Goal: Task Accomplishment & Management: Manage account settings

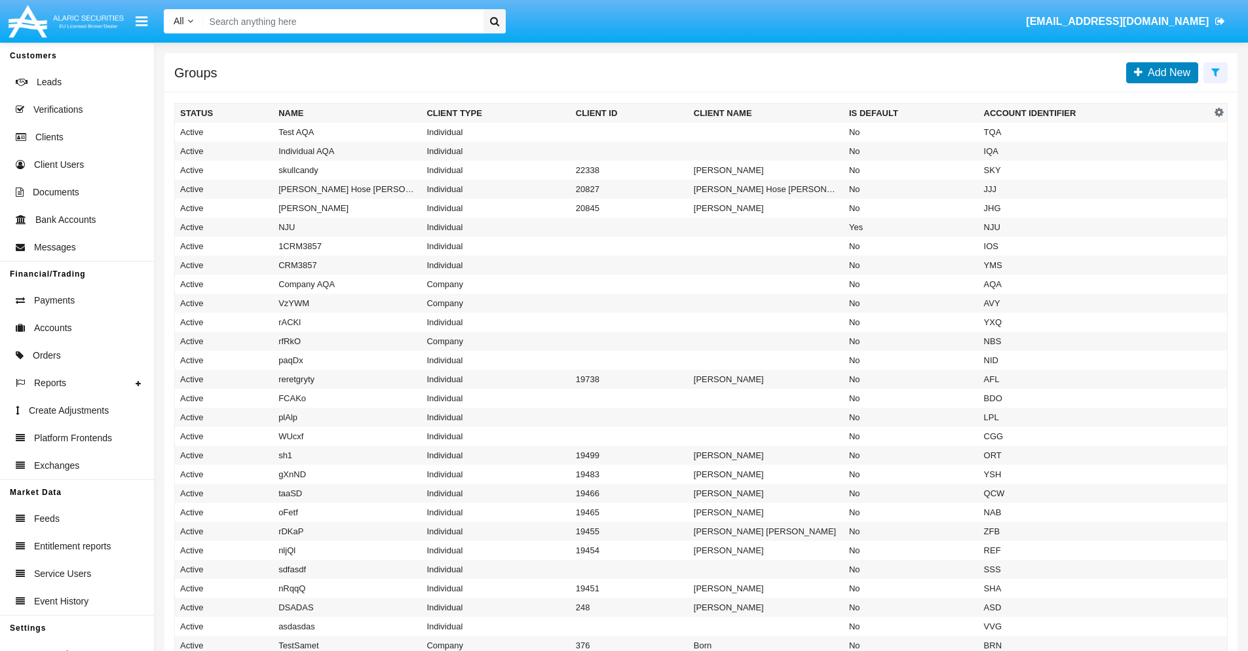
click at [1166, 72] on span "Add New" at bounding box center [1167, 72] width 48 height 11
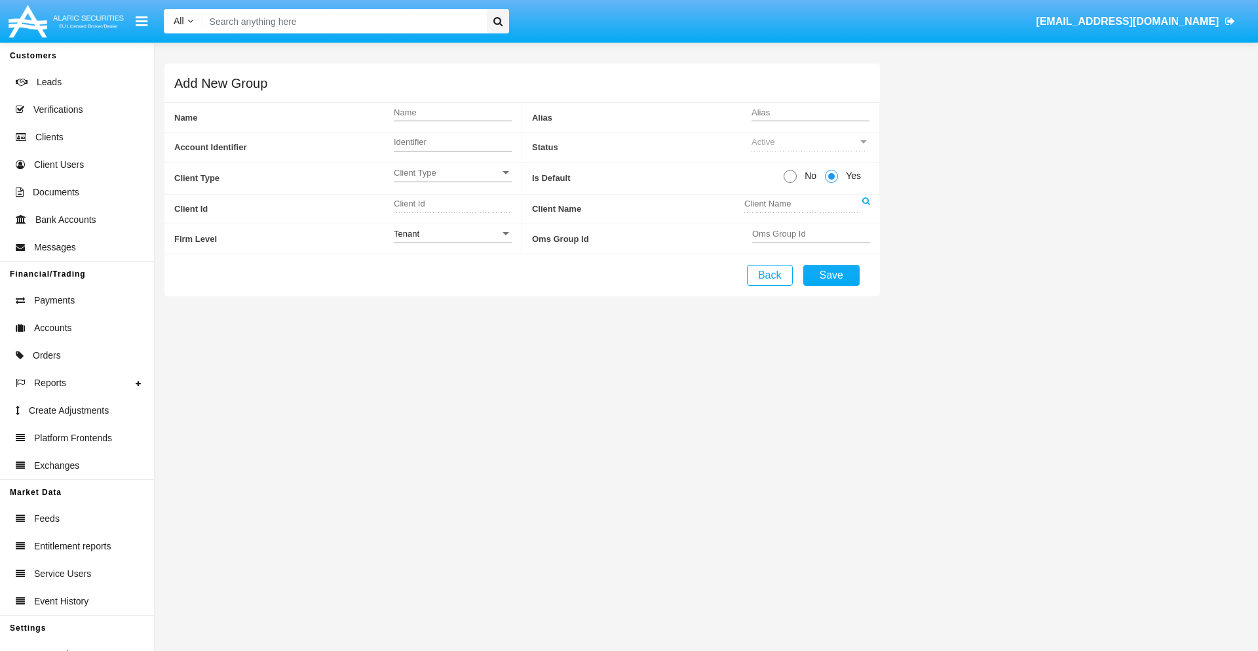
click at [808, 176] on span "No" at bounding box center [808, 176] width 23 height 14
click at [790, 183] on input "No" at bounding box center [789, 183] width 1 height 1
radio input "true"
click at [452, 172] on span "Client Type" at bounding box center [447, 172] width 106 height 11
click at [452, 205] on span "Company" at bounding box center [442, 206] width 97 height 26
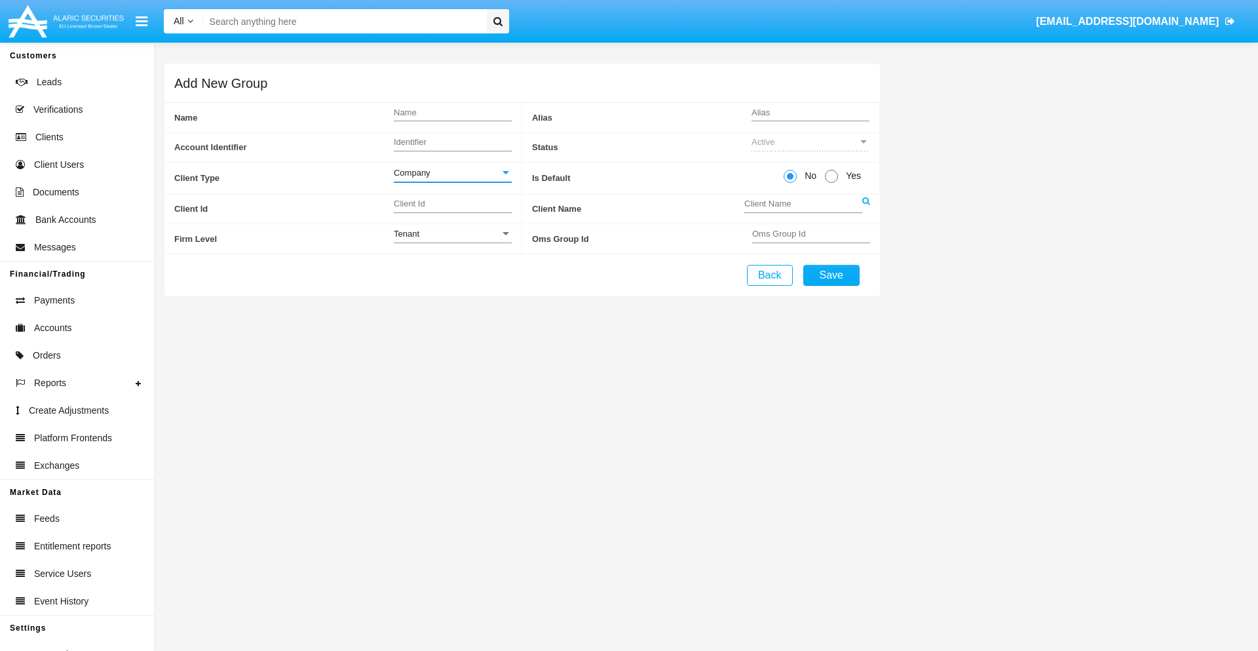
click at [865, 208] on link at bounding box center [866, 209] width 8 height 29
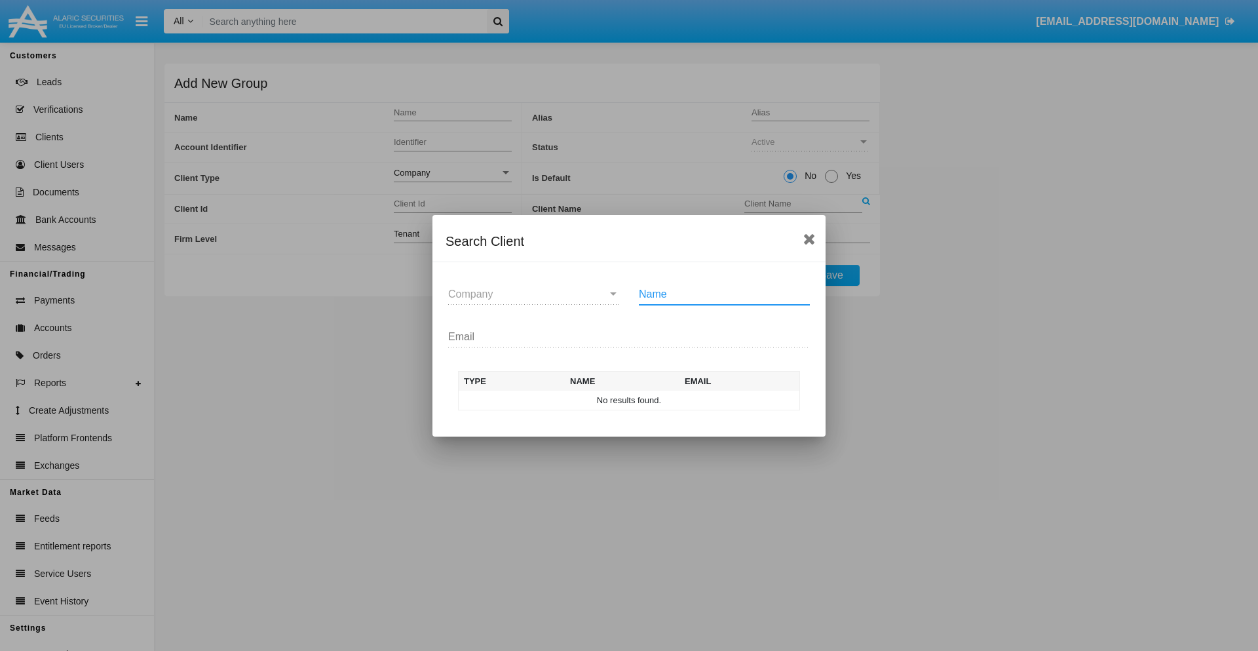
click at [724, 293] on input "Name" at bounding box center [724, 294] width 171 height 12
type input "FlashTurtles"
click at [641, 400] on td "FlashTurtles" at bounding box center [641, 400] width 138 height 20
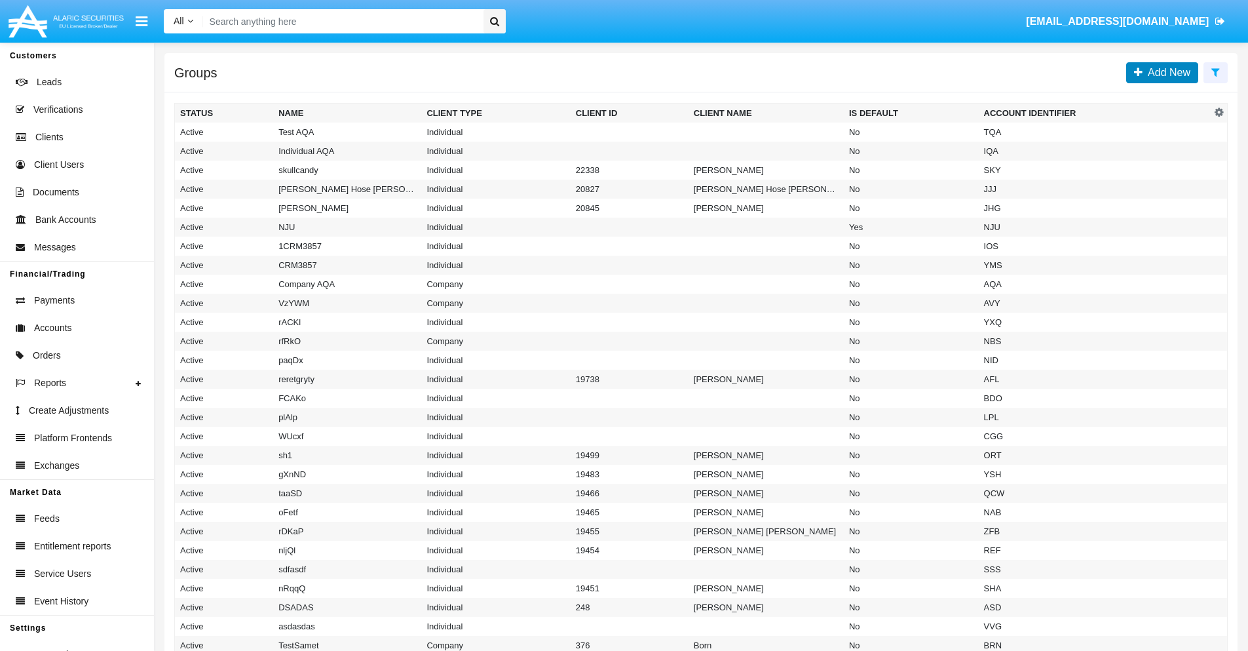
click at [1166, 72] on span "Add New" at bounding box center [1167, 72] width 48 height 11
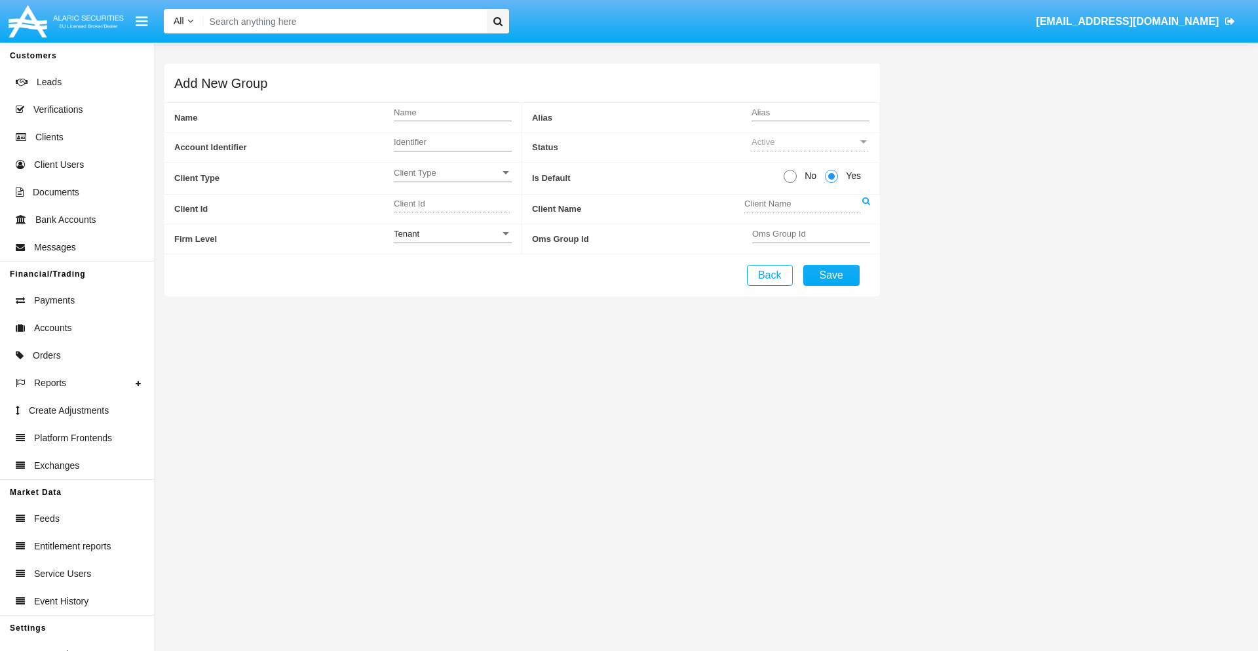
click at [808, 176] on span "No" at bounding box center [808, 176] width 23 height 14
click at [790, 183] on input "No" at bounding box center [789, 183] width 1 height 1
radio input "true"
click at [452, 172] on span "Client Type" at bounding box center [447, 172] width 106 height 11
click at [452, 180] on span "Individual" at bounding box center [442, 180] width 97 height 26
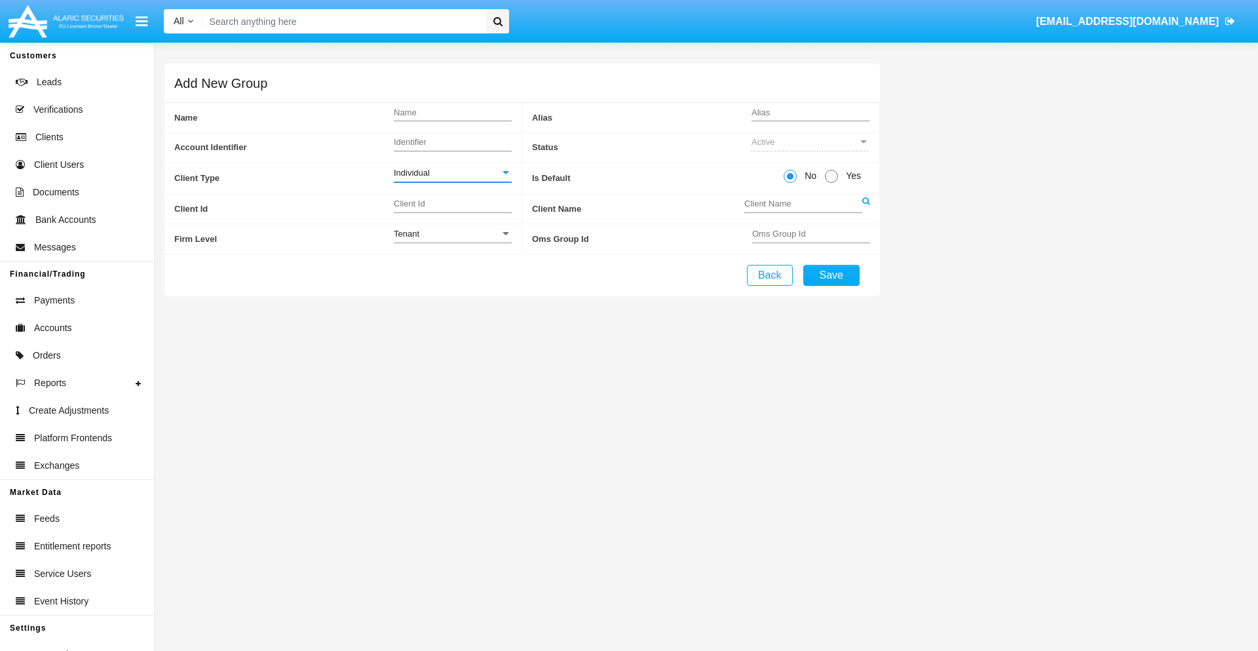
click at [865, 208] on link at bounding box center [866, 209] width 8 height 29
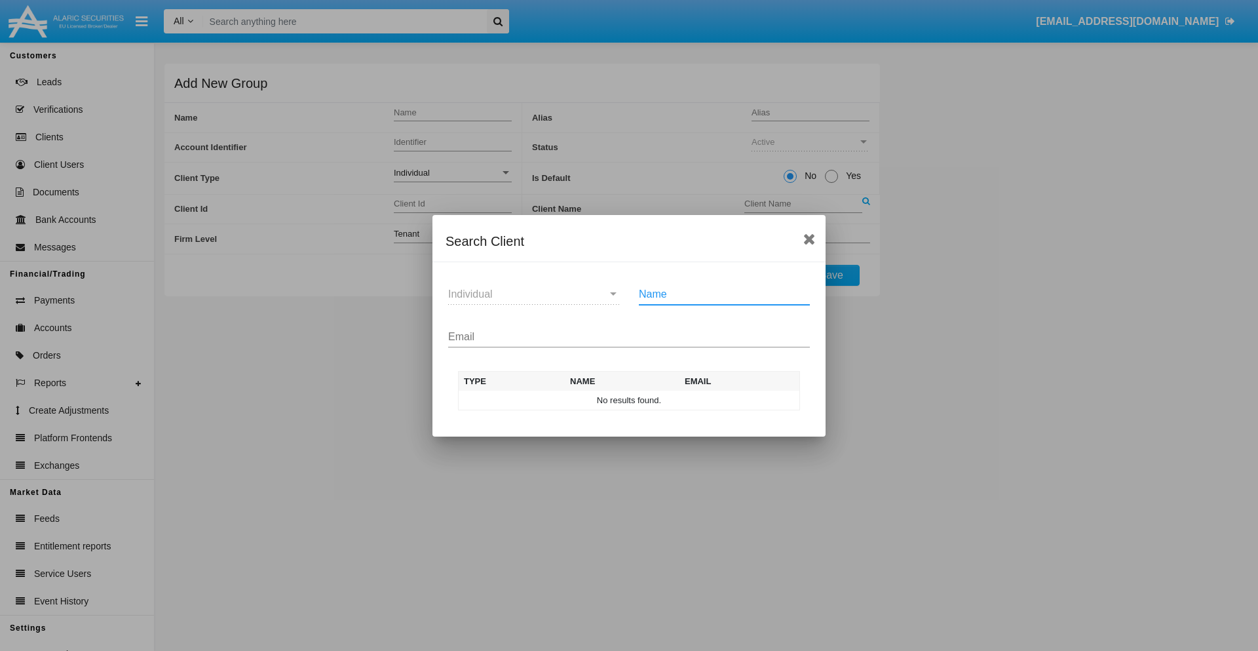
click at [629, 336] on input "Email" at bounding box center [629, 337] width 362 height 12
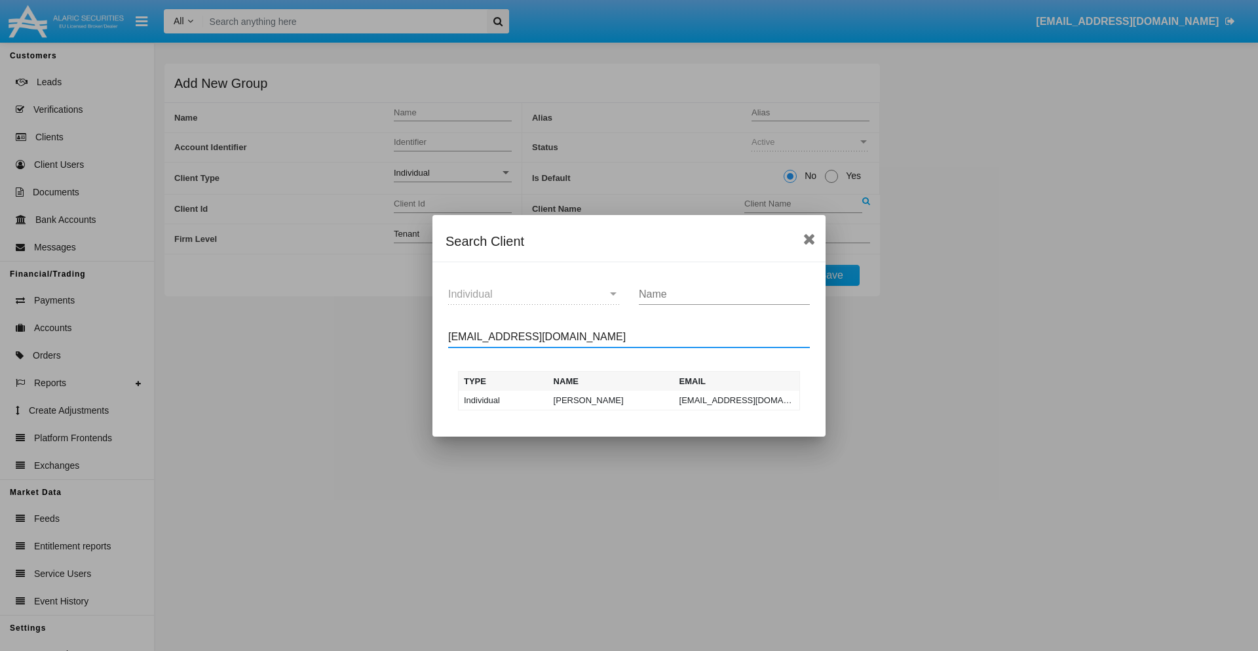
type input "test-user-snake@aqa.com"
click at [736, 400] on td "test-user-snake@aqa.com" at bounding box center [737, 400] width 126 height 20
